Goal: Obtain resource: Download file/media

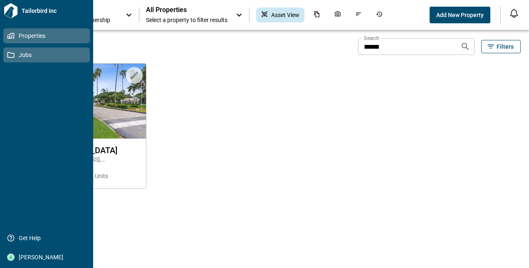
click at [8, 59] on link "Jobs" at bounding box center [46, 54] width 86 height 15
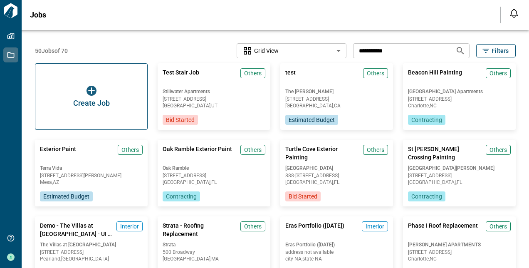
click at [456, 47] on icon "Search jobs" at bounding box center [460, 51] width 10 height 10
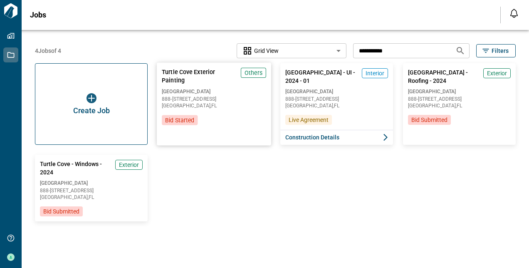
click at [241, 102] on div "[GEOGRAPHIC_DATA] [STREET_ADDRESS]" at bounding box center [214, 98] width 104 height 20
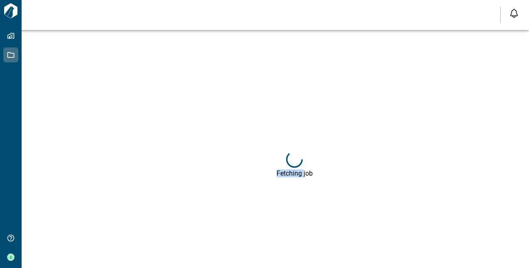
click at [241, 102] on div "Fetching job" at bounding box center [294, 164] width 529 height 268
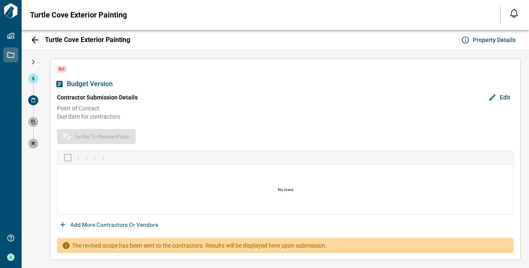
click at [241, 102] on div "Contractor Submission Details Edit" at bounding box center [285, 97] width 456 height 13
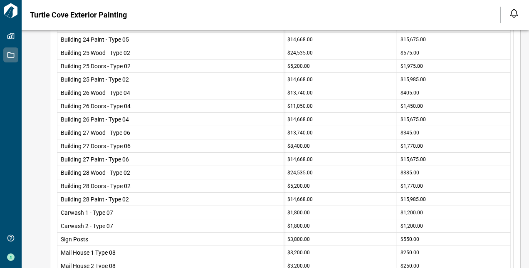
scroll to position [1473, 0]
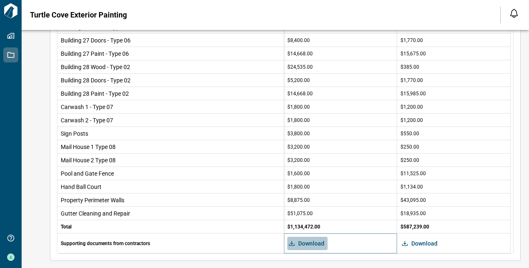
click at [312, 237] on button "Download" at bounding box center [307, 242] width 40 height 13
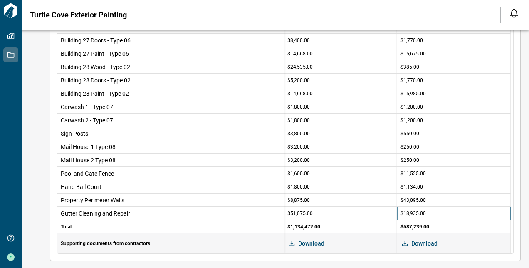
click at [439, 215] on div "$18,935.00" at bounding box center [453, 212] width 113 height 13
drag, startPoint x: 496, startPoint y: 195, endPoint x: 470, endPoint y: 226, distance: 40.7
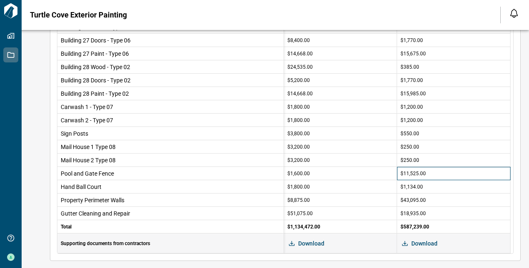
click at [501, 171] on div "$11,525.00" at bounding box center [453, 173] width 113 height 13
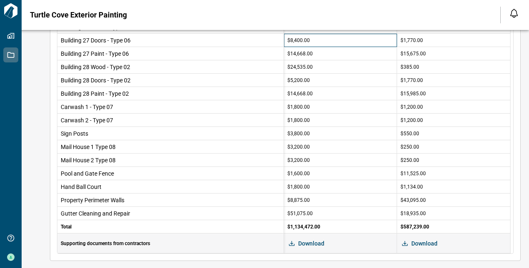
click at [320, 38] on div "$8,400.00" at bounding box center [340, 40] width 113 height 13
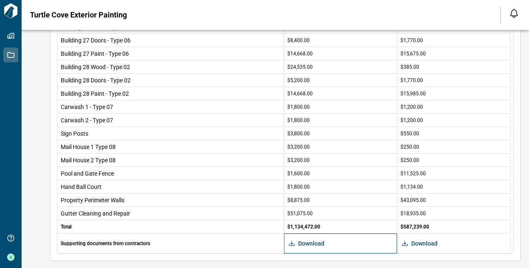
click at [312, 248] on div "Download" at bounding box center [340, 243] width 113 height 20
drag, startPoint x: 312, startPoint y: 248, endPoint x: 309, endPoint y: 241, distance: 7.6
click at [309, 241] on span "Download" at bounding box center [311, 243] width 26 height 8
